Goal: Task Accomplishment & Management: Complete application form

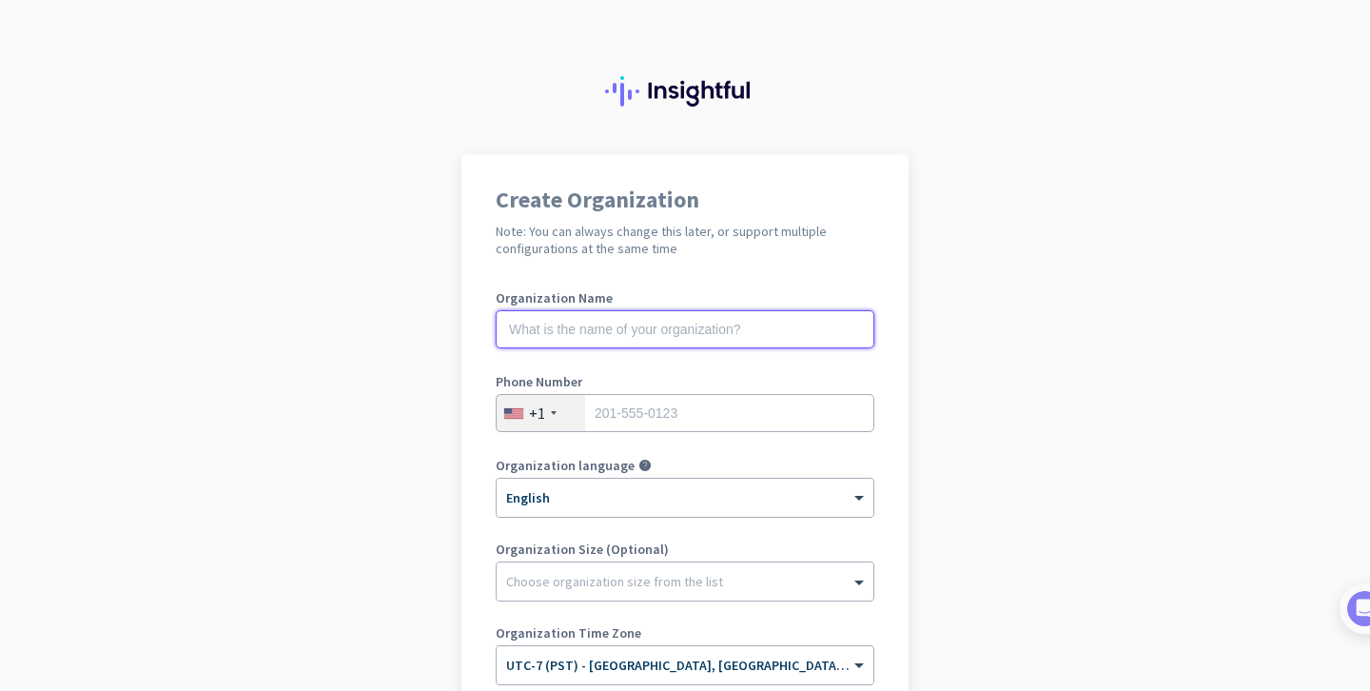
click at [710, 335] on input "text" at bounding box center [685, 329] width 379 height 38
type input "e"
type input "Mercor"
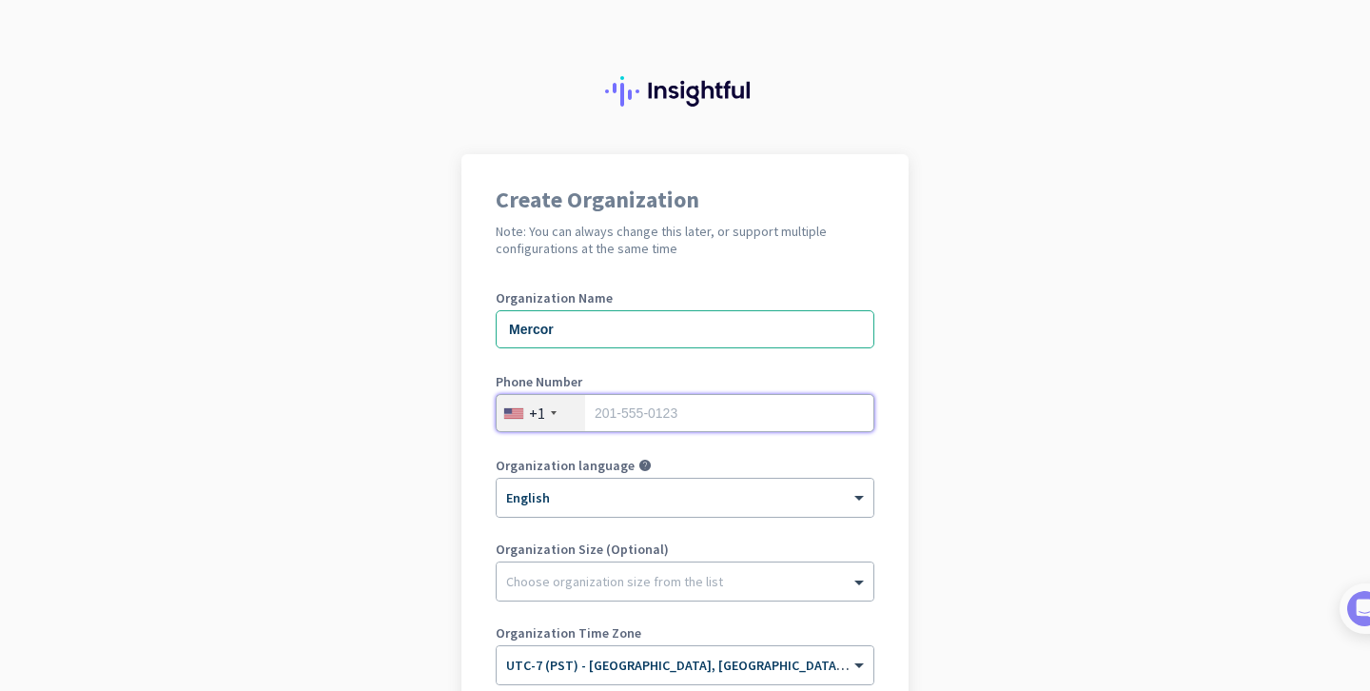
click at [692, 420] on input "tel" at bounding box center [685, 413] width 379 height 38
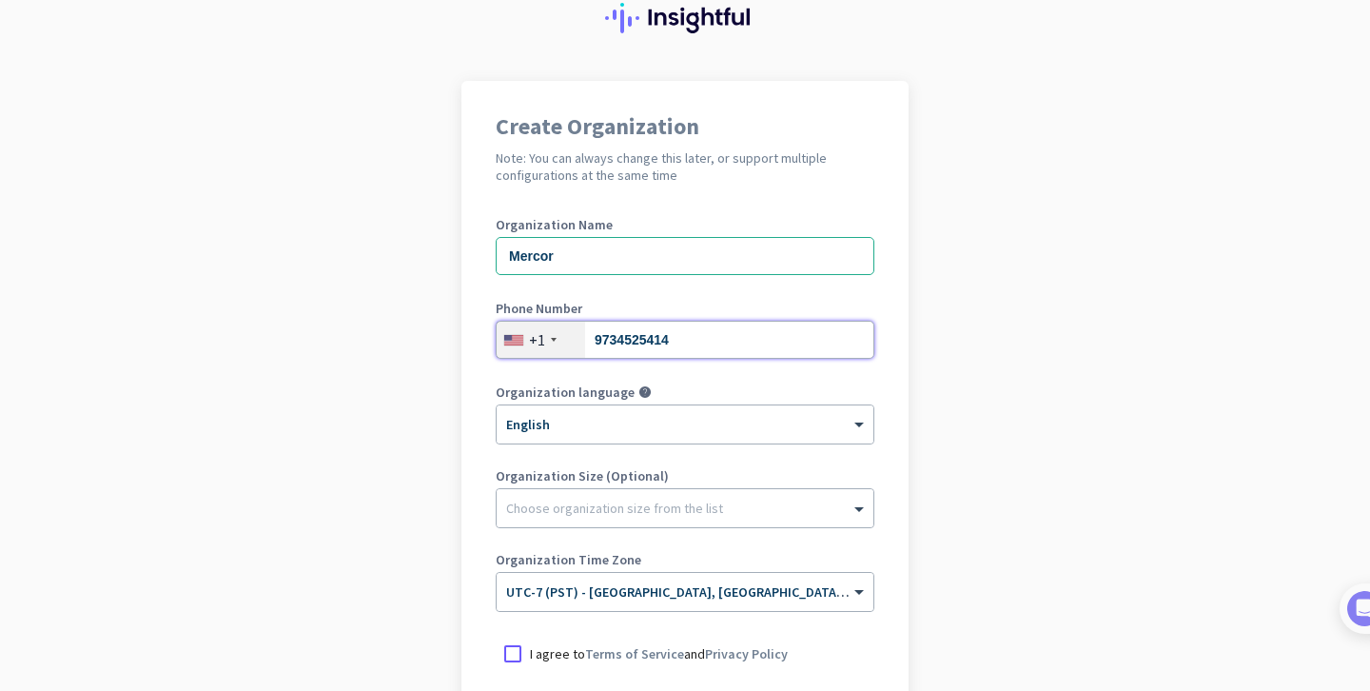
scroll to position [161, 0]
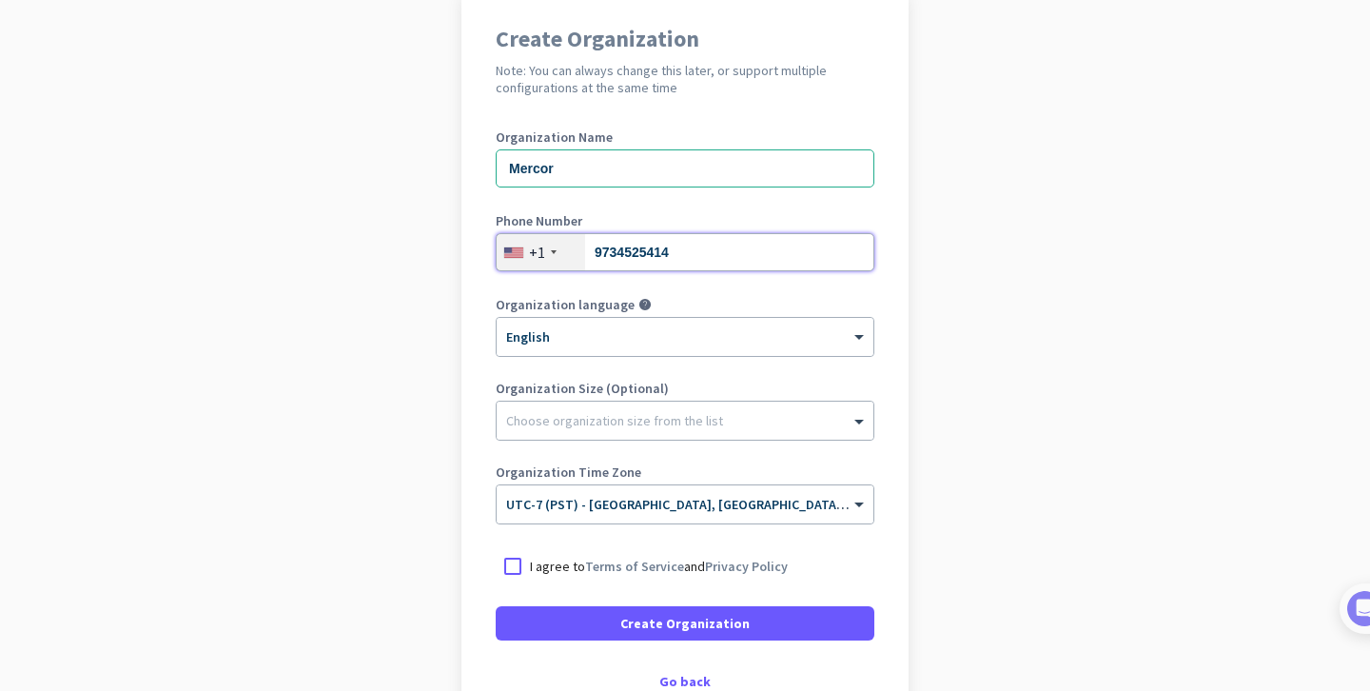
type input "9734525414"
click at [669, 441] on div "Organization Size (Optional) Choose organization size from the list" at bounding box center [685, 419] width 379 height 76
click at [669, 424] on div at bounding box center [685, 415] width 377 height 19
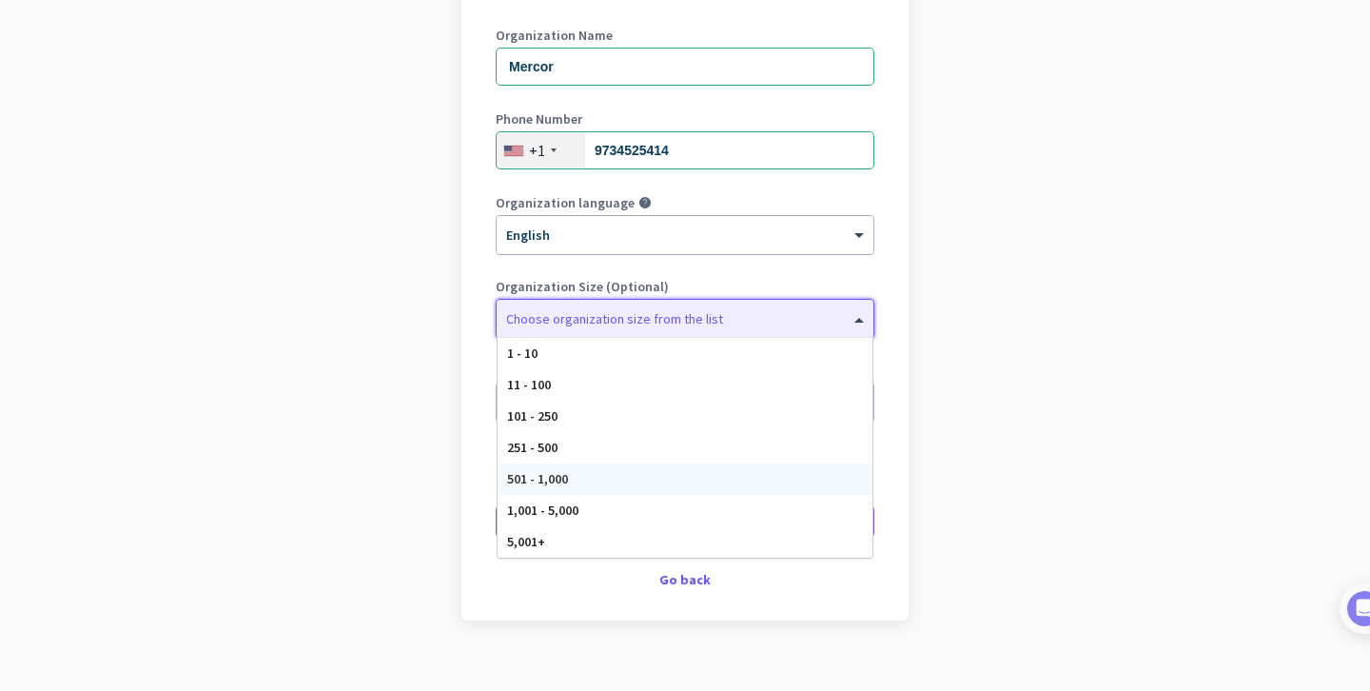
scroll to position [264, 0]
click at [688, 545] on div "5,001+" at bounding box center [685, 540] width 375 height 31
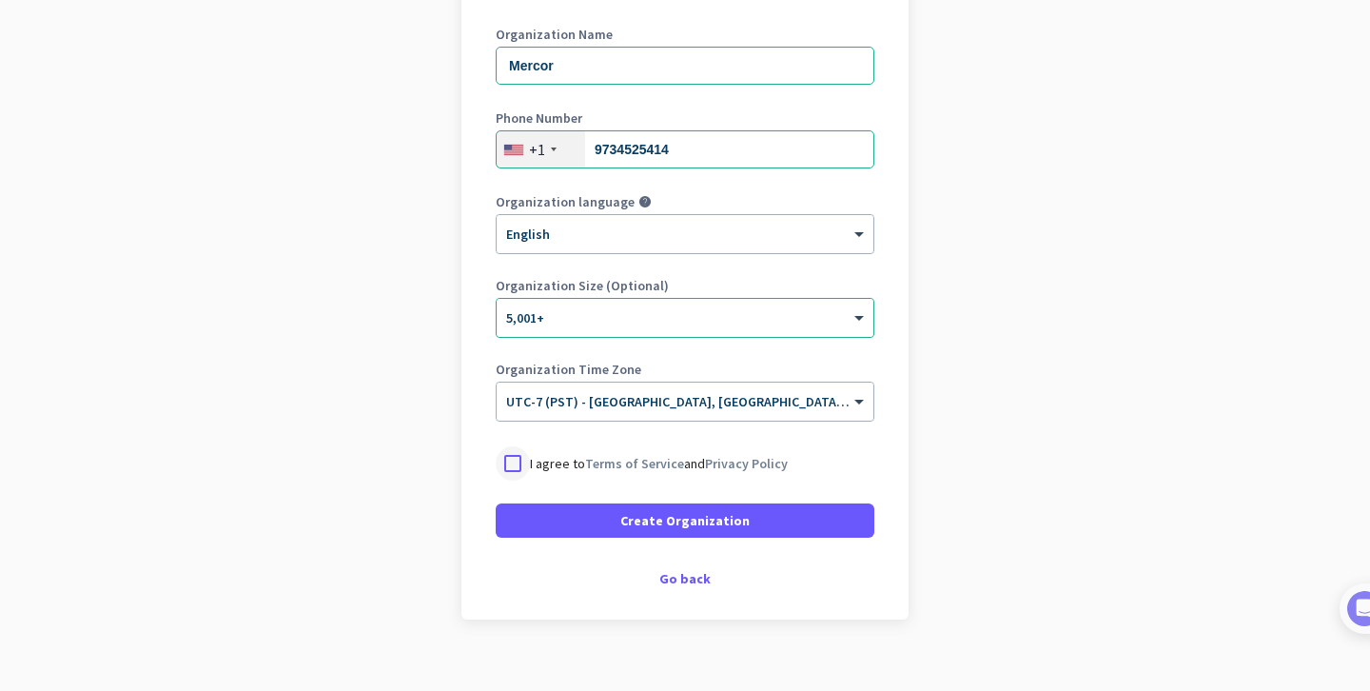
click at [509, 463] on div at bounding box center [513, 463] width 34 height 34
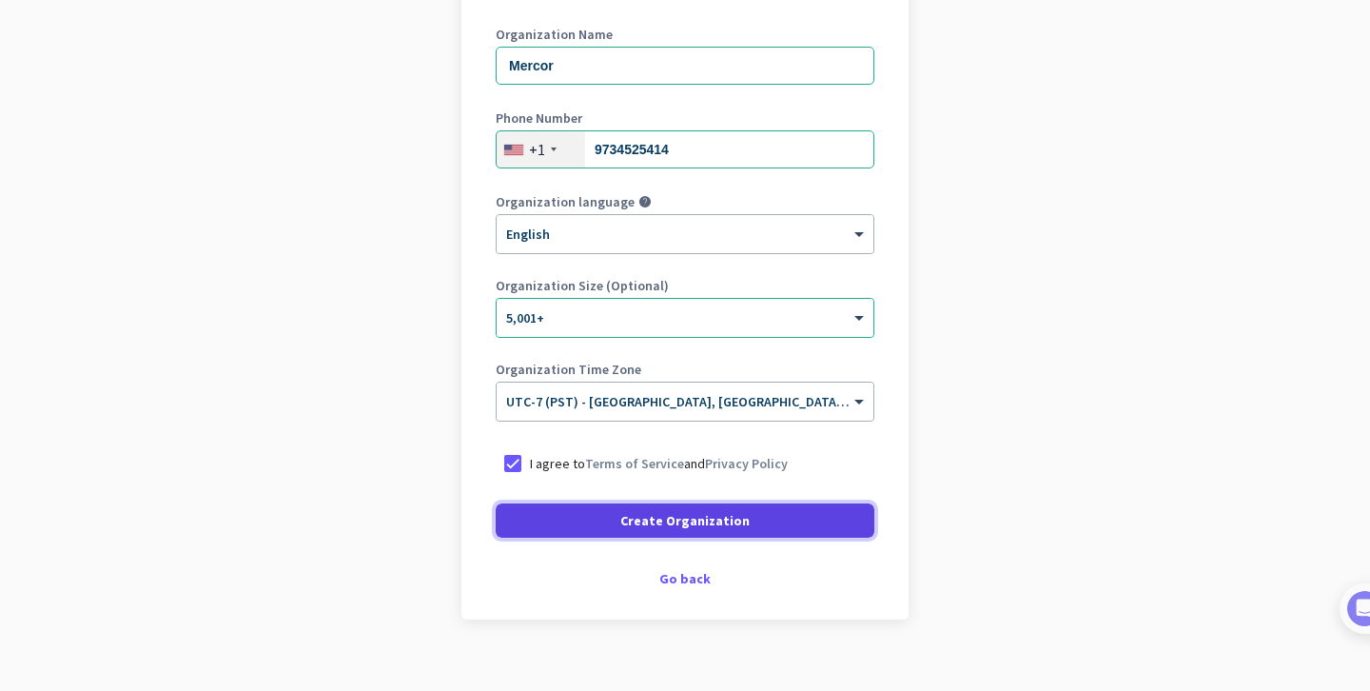
click at [726, 517] on span "Create Organization" at bounding box center [684, 520] width 129 height 19
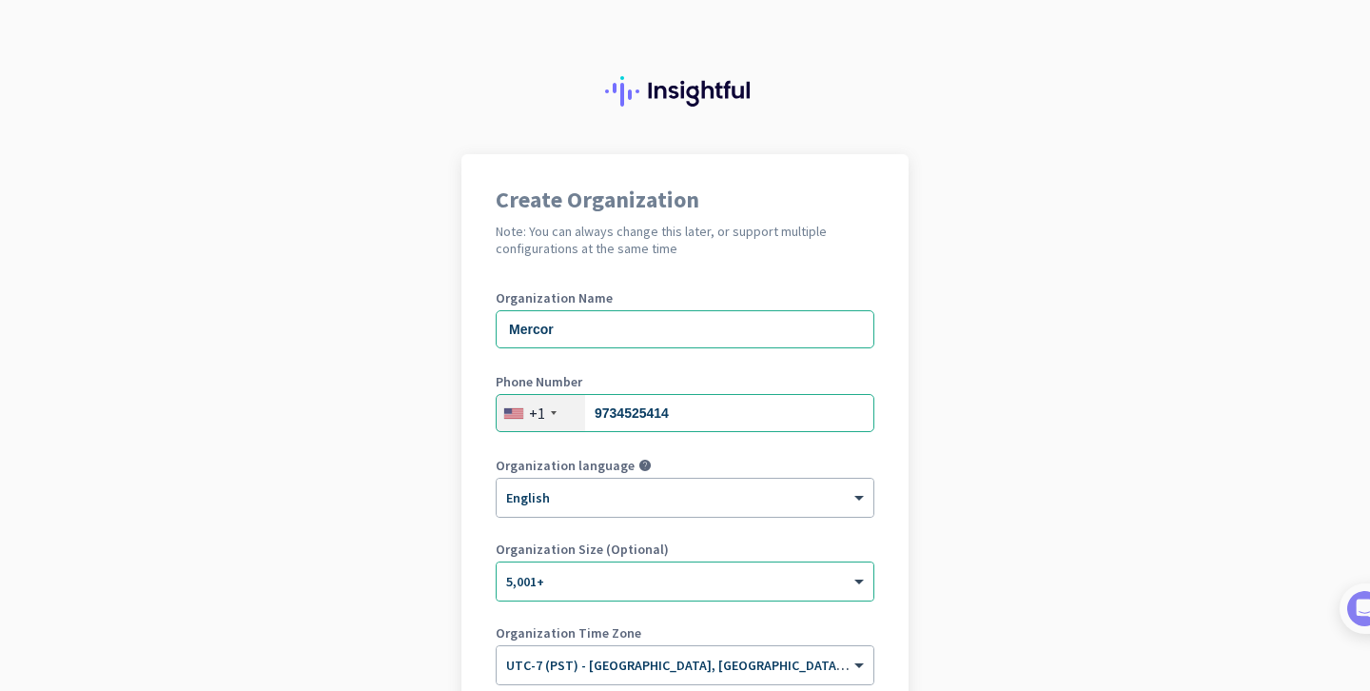
scroll to position [230, 0]
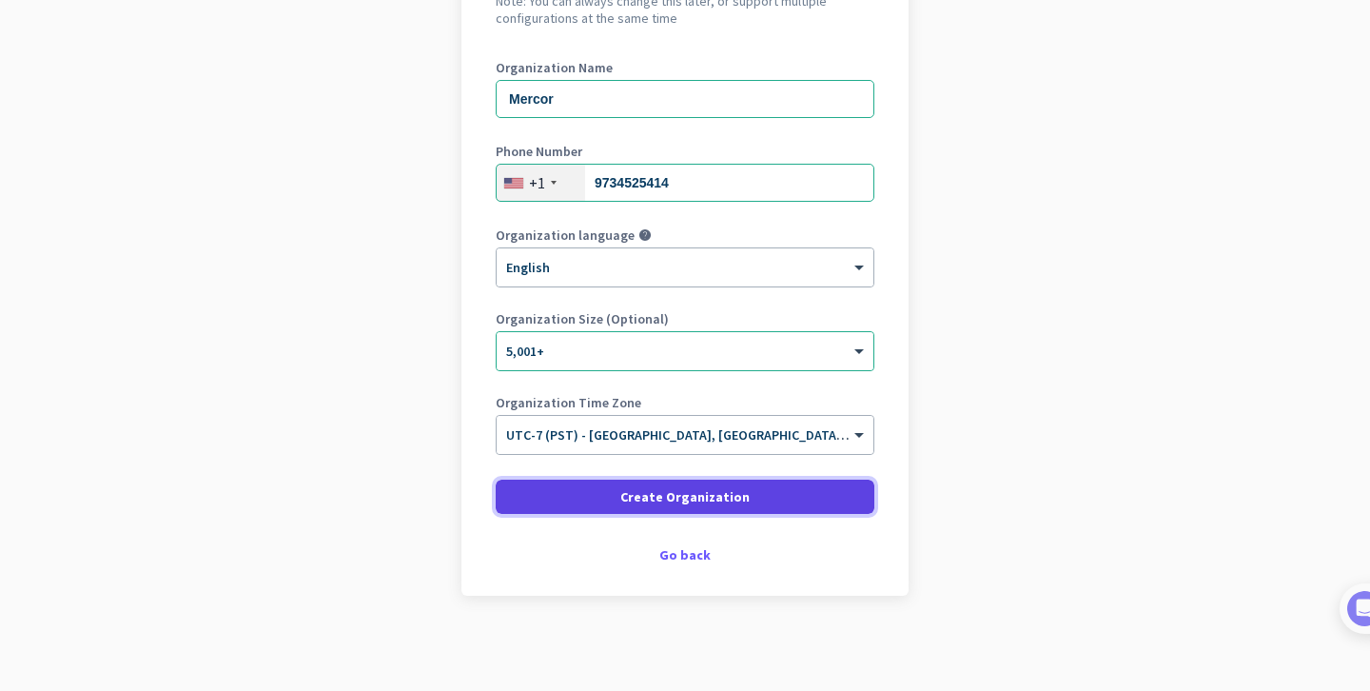
click at [713, 503] on span "Create Organization" at bounding box center [684, 496] width 129 height 19
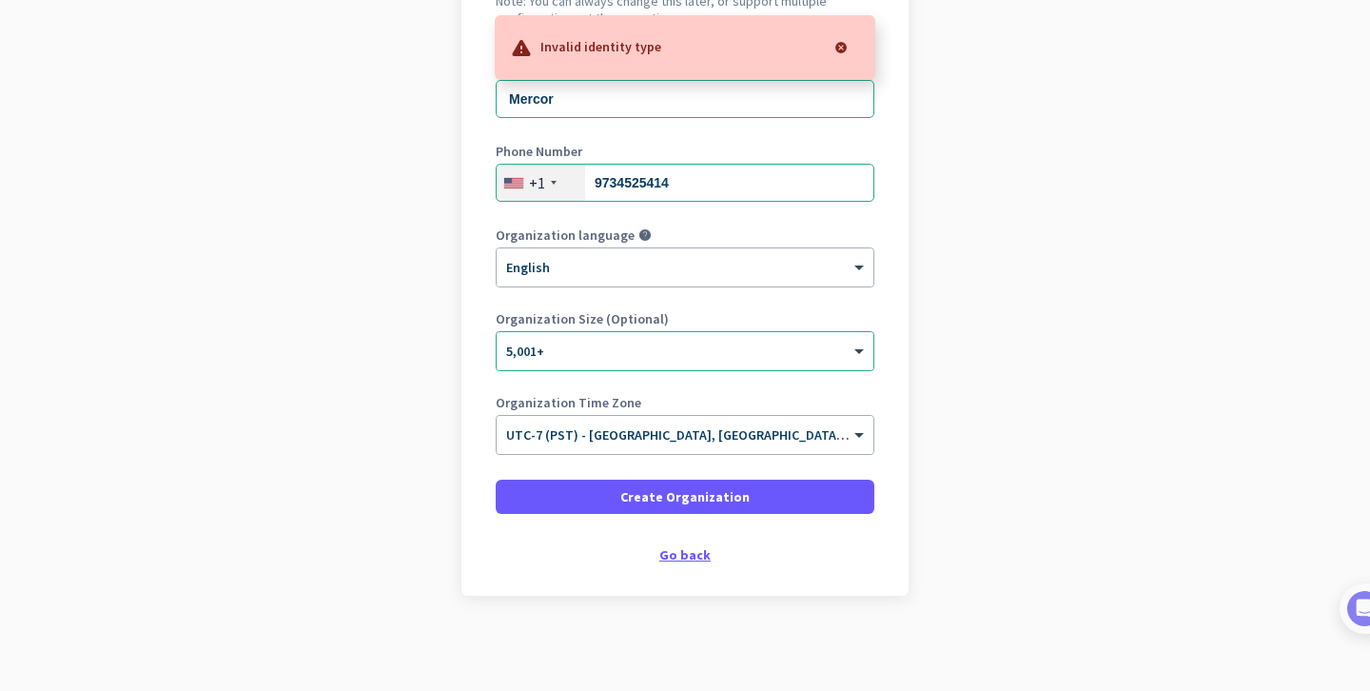
click at [685, 560] on div "Go back" at bounding box center [685, 554] width 379 height 13
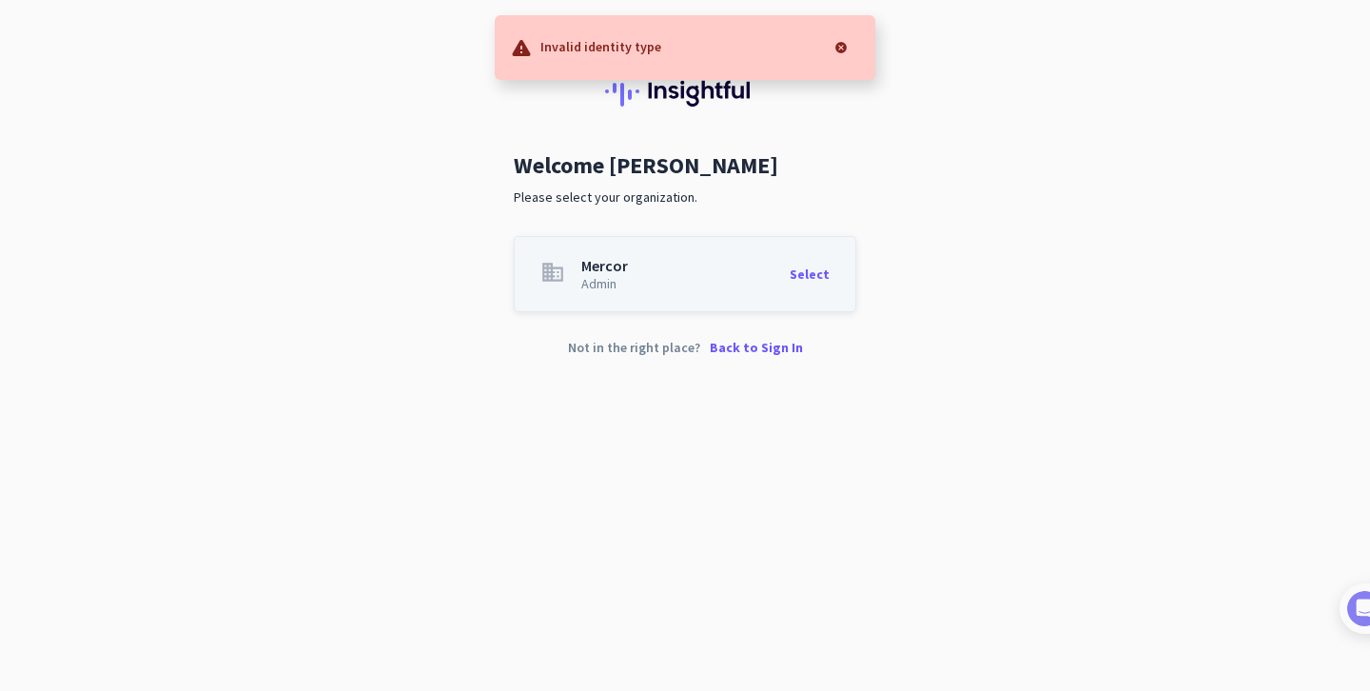
click at [805, 273] on div "Select" at bounding box center [810, 274] width 40 height 32
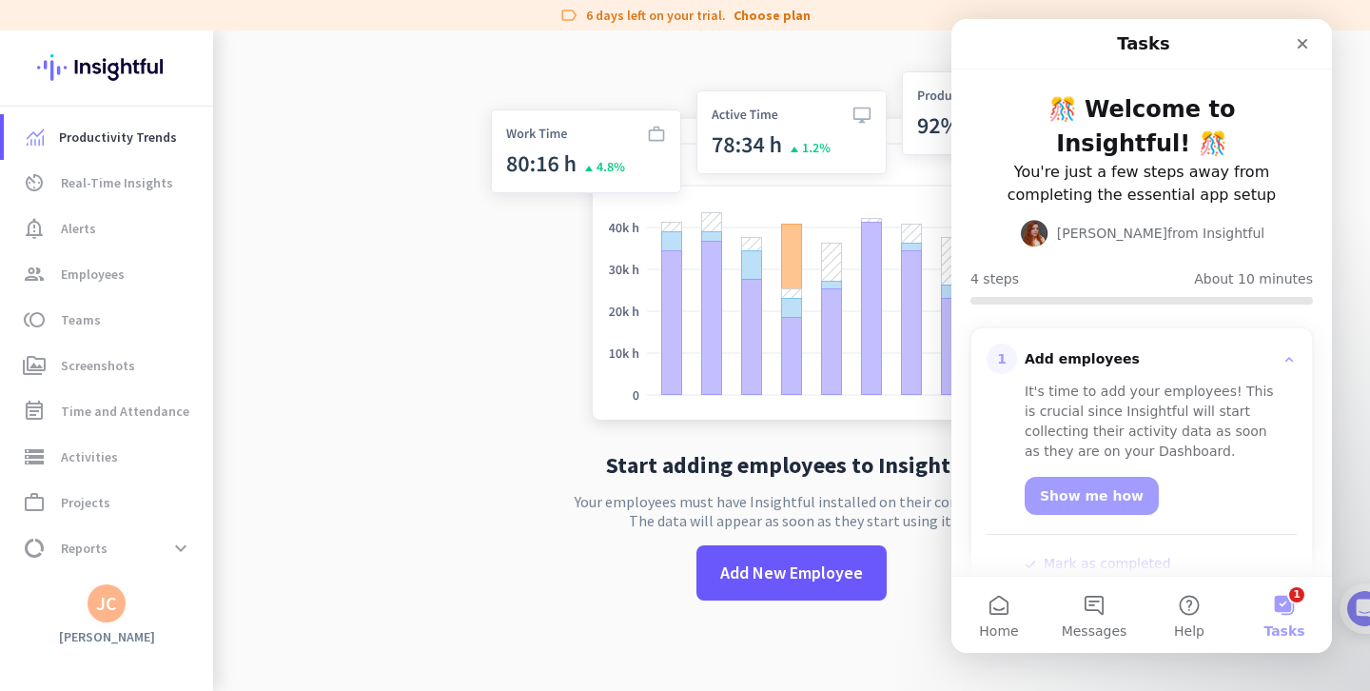
click at [1104, 416] on div "It's time to add your employees! This is crucial since Insightful will start co…" at bounding box center [1154, 421] width 258 height 80
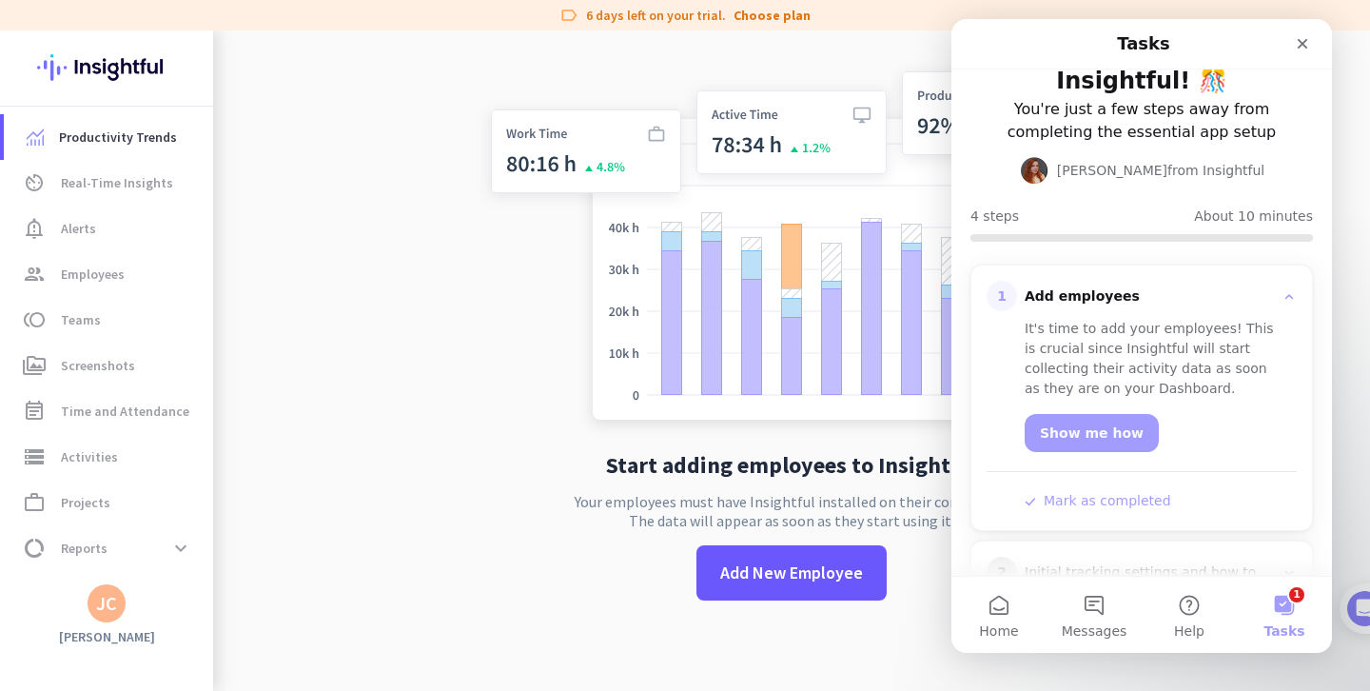
click at [992, 265] on div "1 Add employees It's time to add your employees! This is crucial since Insightf…" at bounding box center [1141, 397] width 341 height 264
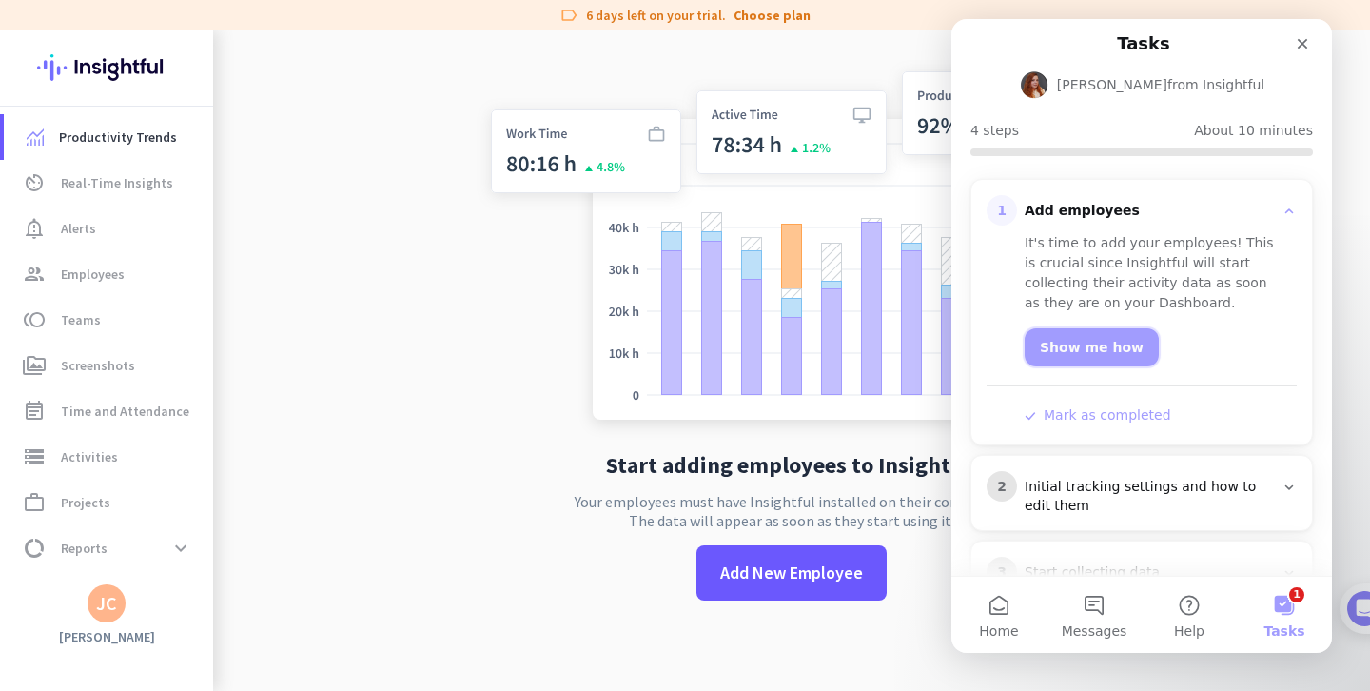
click at [1061, 328] on link "Show me how" at bounding box center [1092, 347] width 134 height 38
